Goal: Browse casually

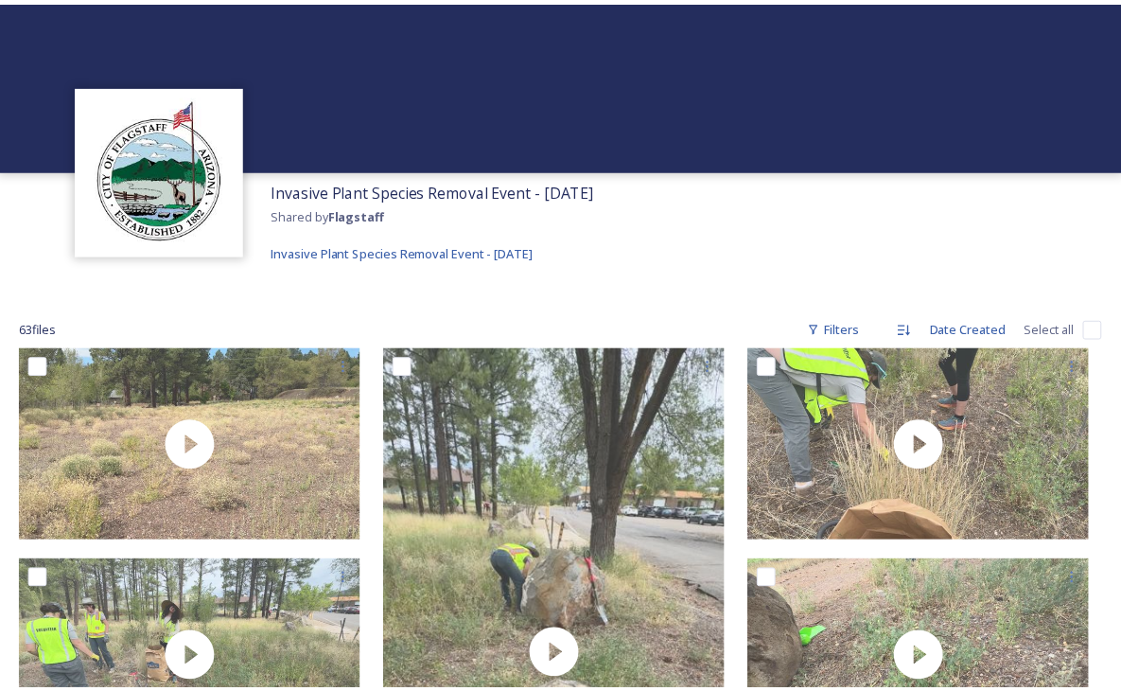
scroll to position [2546, 0]
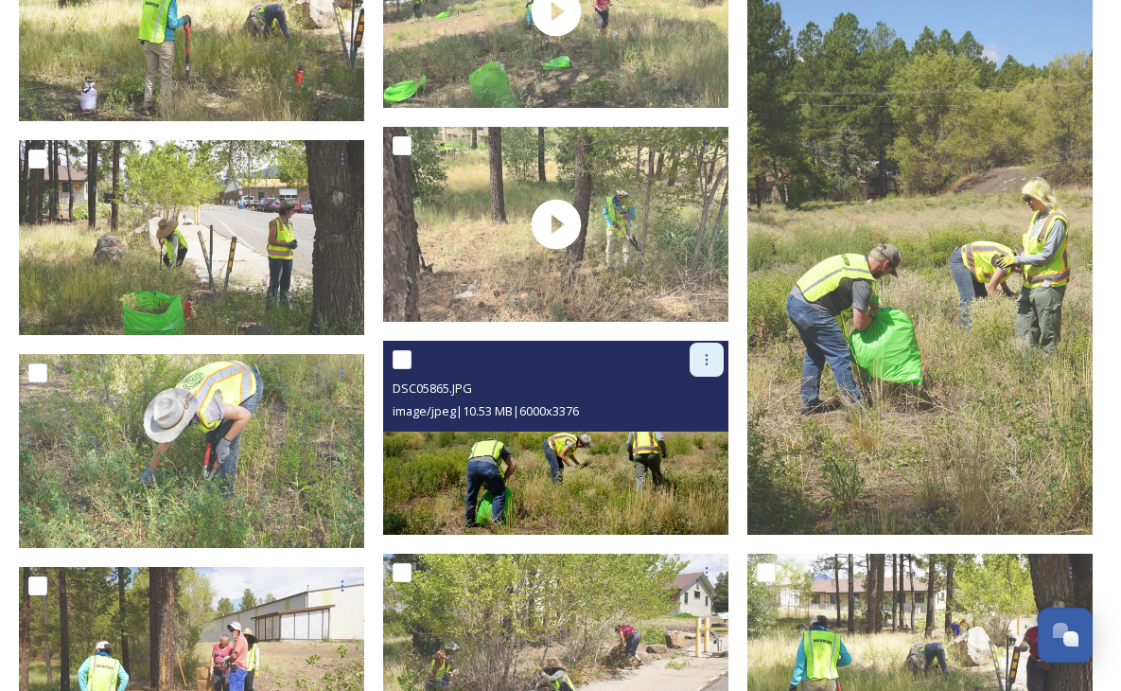
click at [703, 368] on div at bounding box center [707, 360] width 34 height 34
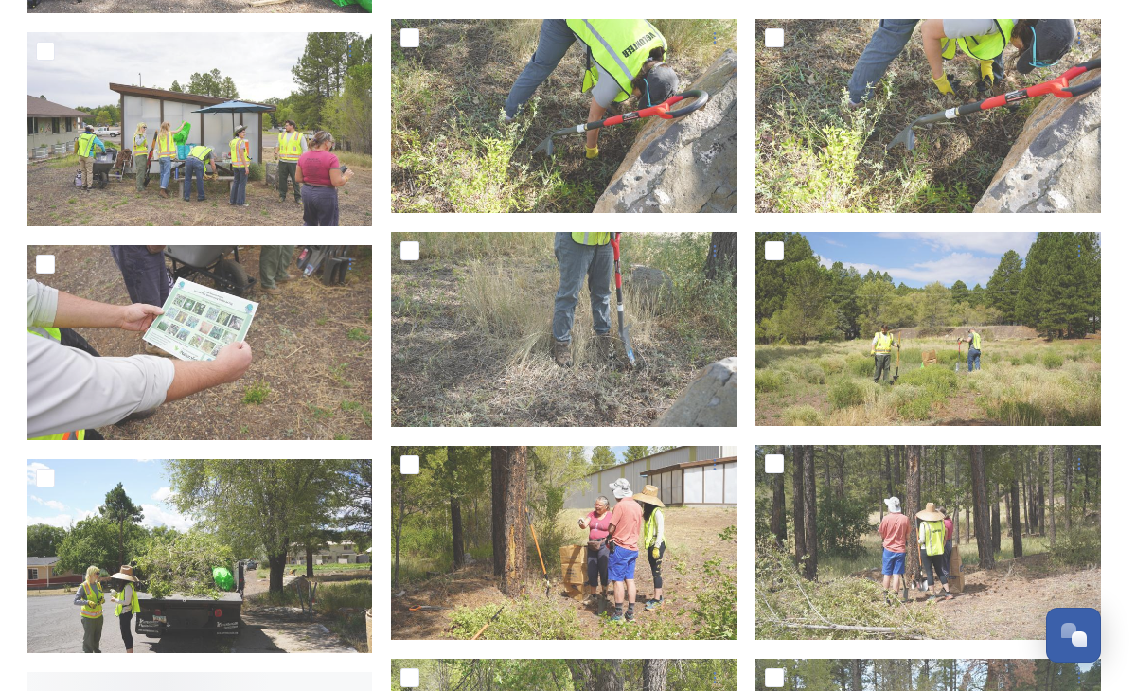
scroll to position [3520, 0]
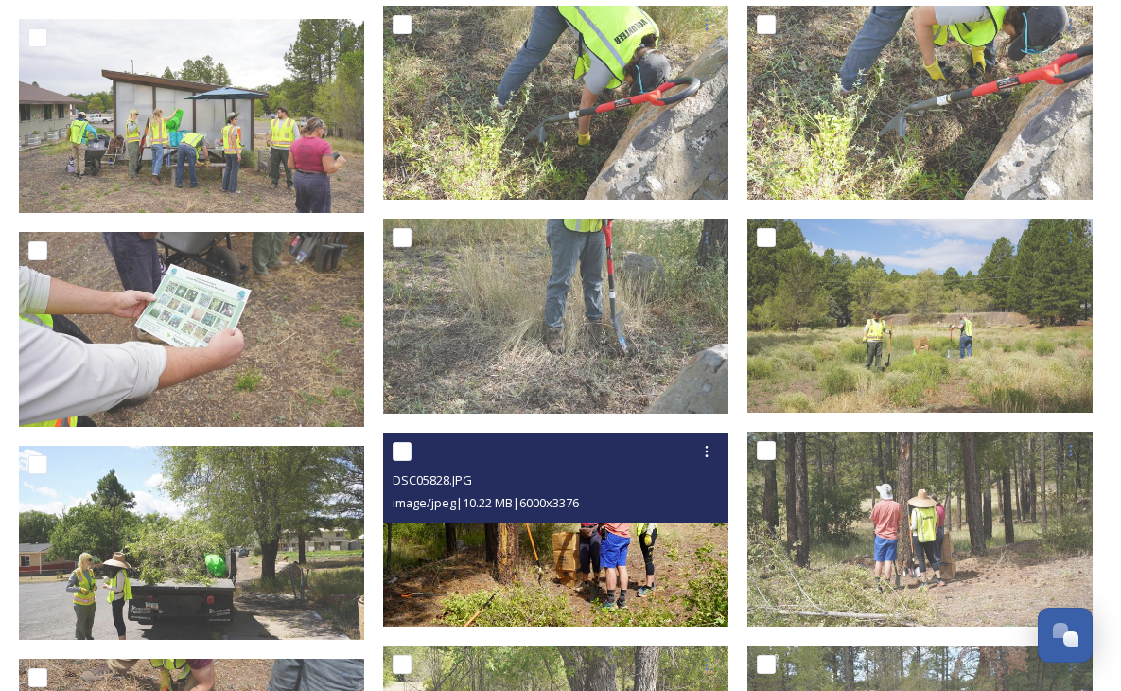
click at [673, 533] on img at bounding box center [555, 529] width 345 height 194
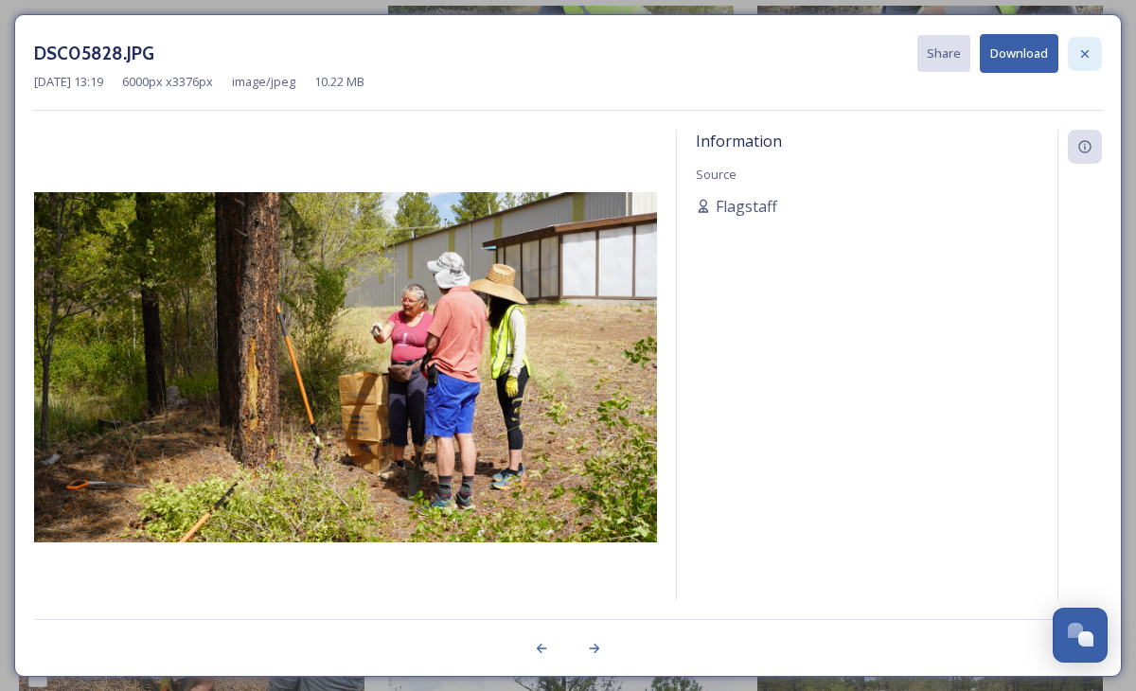
click at [1088, 50] on icon at bounding box center [1084, 53] width 15 height 15
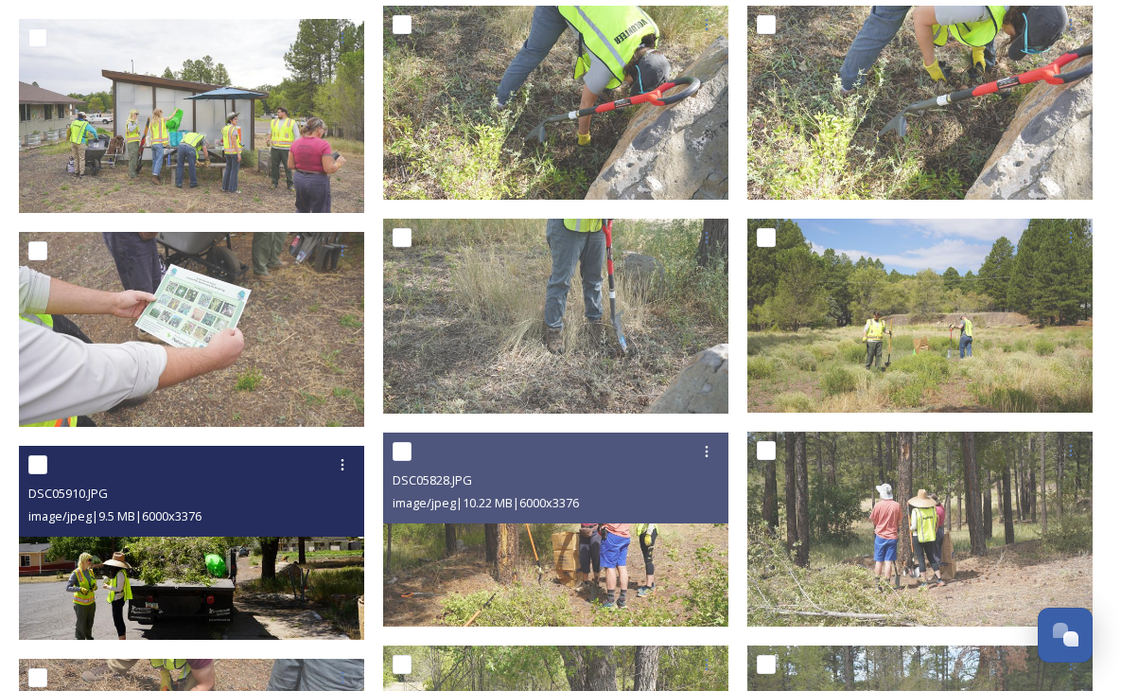
click at [197, 568] on img at bounding box center [191, 543] width 345 height 194
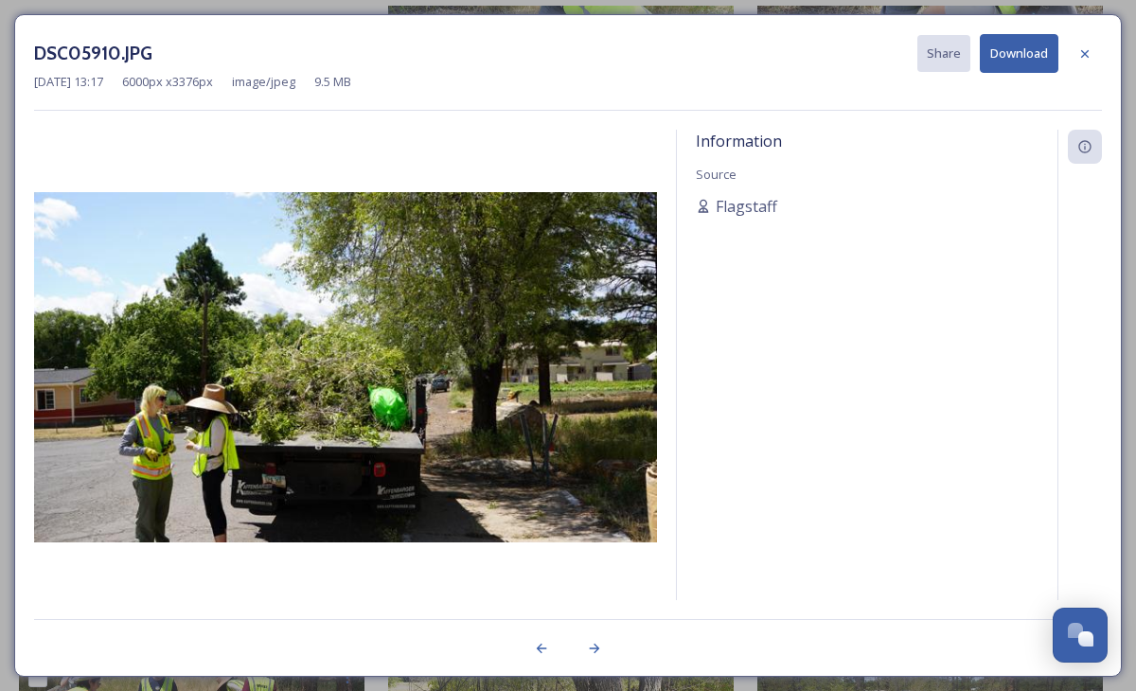
click at [277, 432] on img at bounding box center [345, 367] width 623 height 350
